Goal: Transaction & Acquisition: Purchase product/service

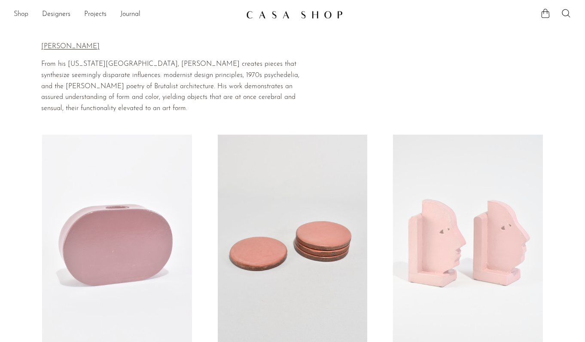
click at [25, 12] on link "Shop" at bounding box center [21, 14] width 15 height 11
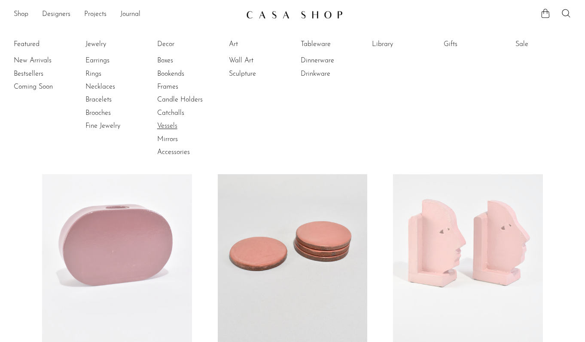
click at [168, 126] on link "Vessels" at bounding box center [189, 125] width 64 height 9
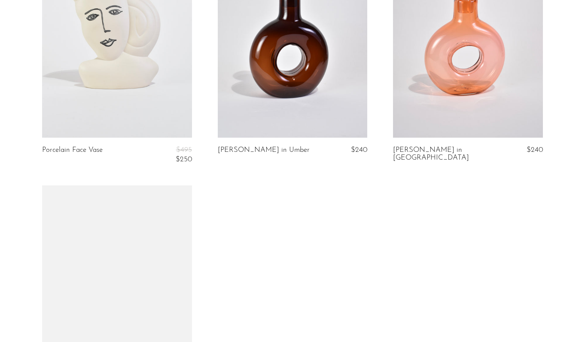
scroll to position [1725, 0]
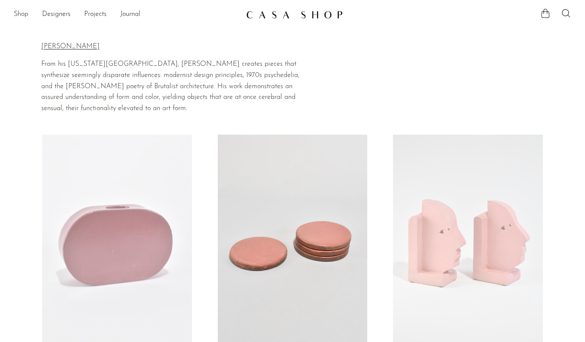
click at [22, 13] on link "Shop" at bounding box center [21, 14] width 15 height 11
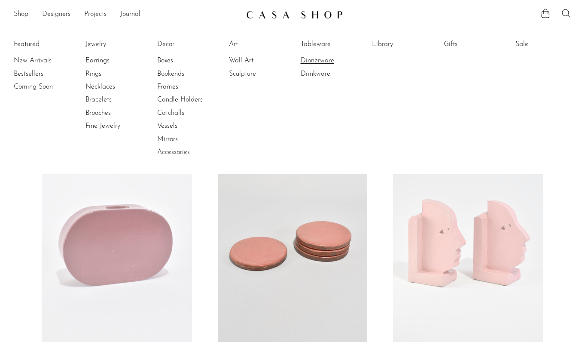
click at [327, 62] on link "Dinnerware" at bounding box center [333, 60] width 64 height 9
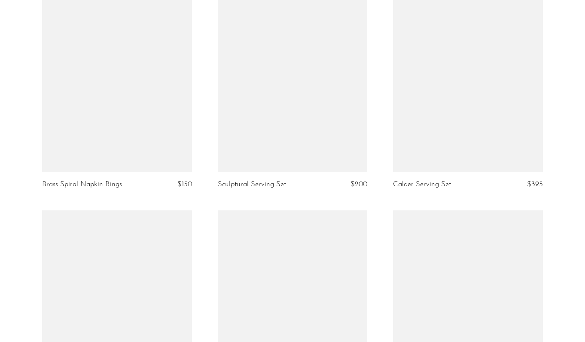
scroll to position [1872, 0]
